Goal: Check status: Check status

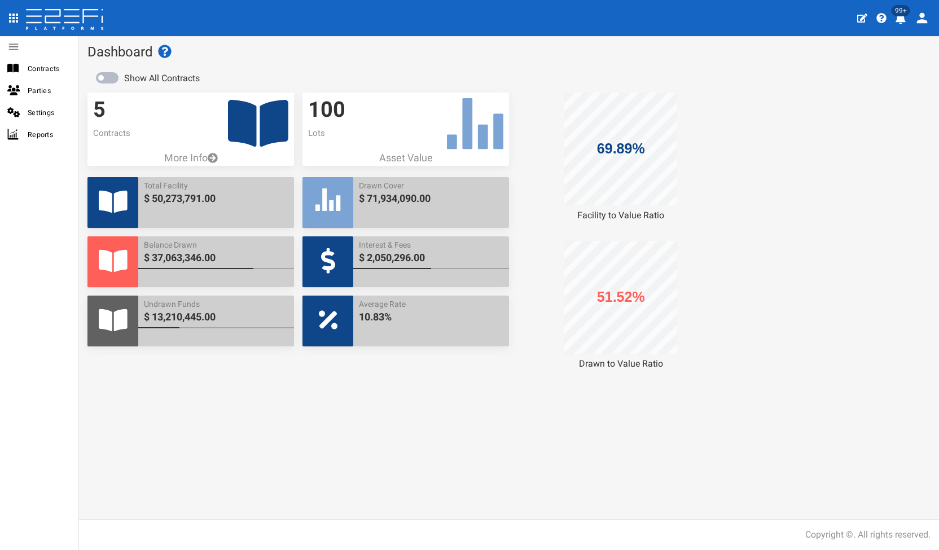
click at [257, 125] on icon at bounding box center [258, 123] width 60 height 54
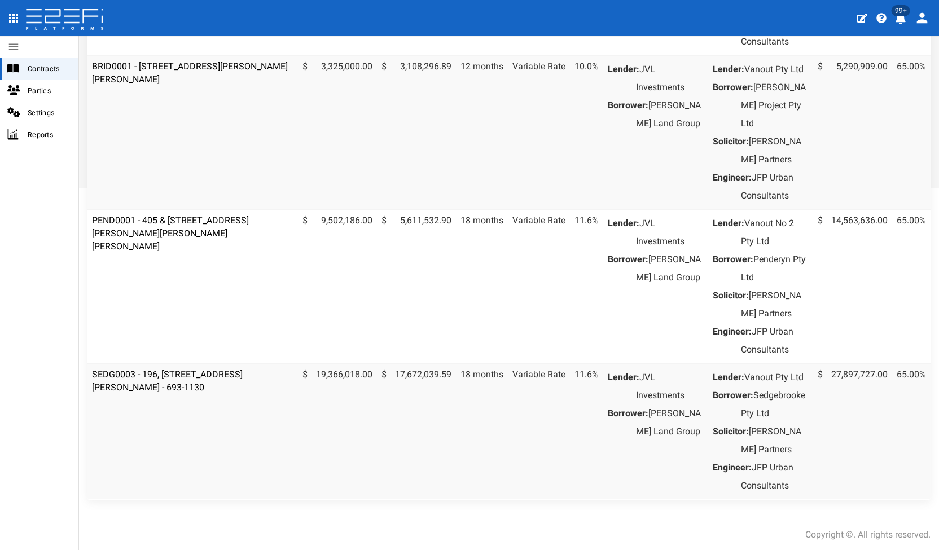
scroll to position [495, 0]
click at [208, 369] on link "SEDG0003 - 196, [STREET_ADDRESS][PERSON_NAME] - 693-1130" at bounding box center [167, 381] width 151 height 24
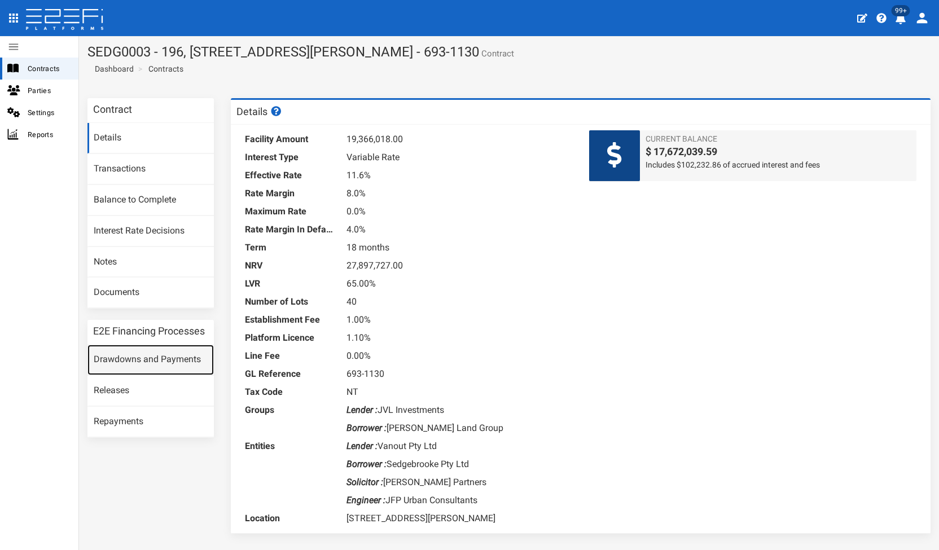
click at [171, 360] on link "Drawdowns and Payments" at bounding box center [150, 360] width 126 height 30
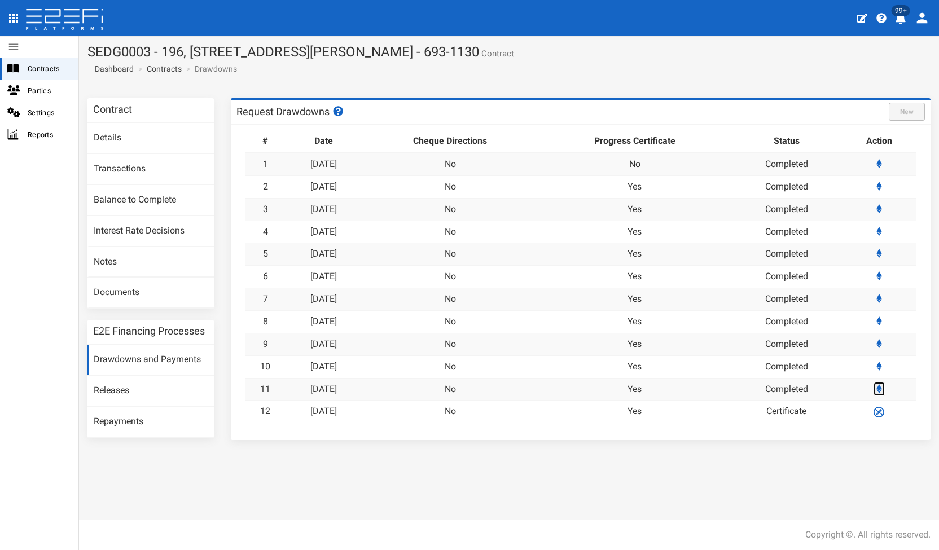
click at [883, 387] on link at bounding box center [878, 389] width 11 height 14
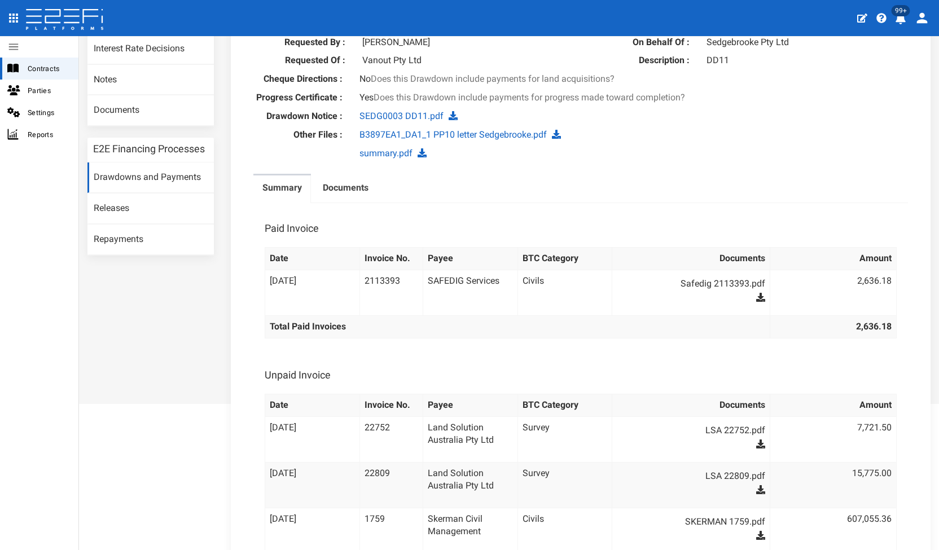
scroll to position [56, 0]
